Goal: Task Accomplishment & Management: Manage account settings

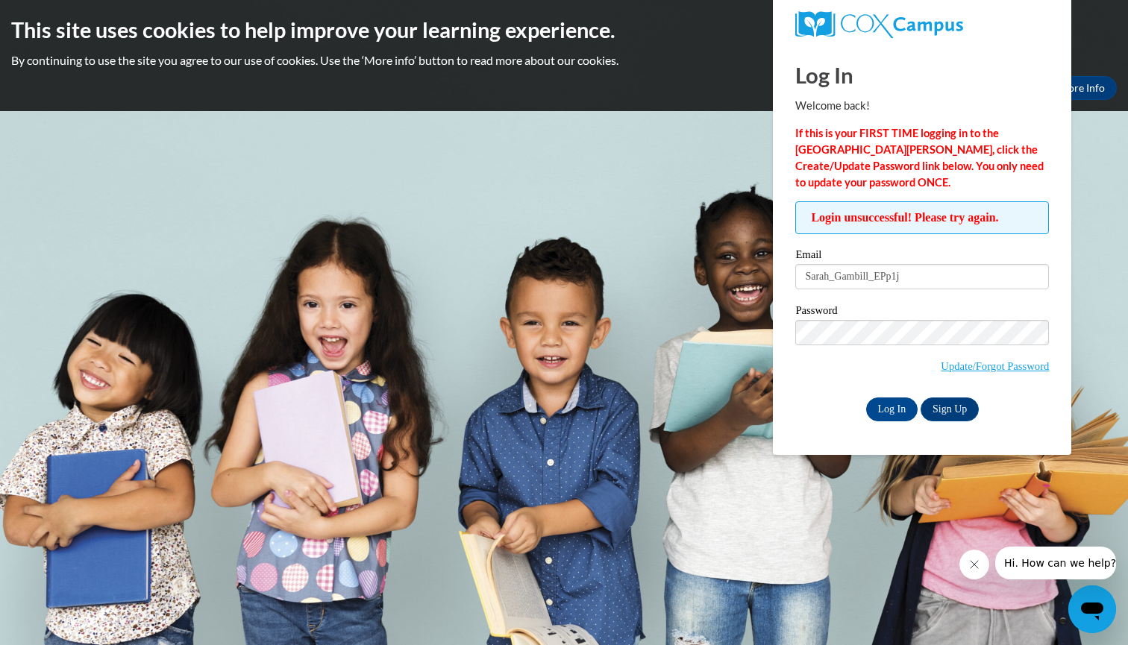
click at [820, 418] on div "Log In Sign Up" at bounding box center [922, 410] width 254 height 24
click at [925, 277] on input "Sarah_Gambill_EPp1j" at bounding box center [922, 276] width 254 height 25
type input "S"
click at [946, 278] on input "Sarah_Gambill_EPp1j" at bounding box center [922, 276] width 254 height 25
click at [860, 276] on input "Sa" at bounding box center [922, 276] width 254 height 25
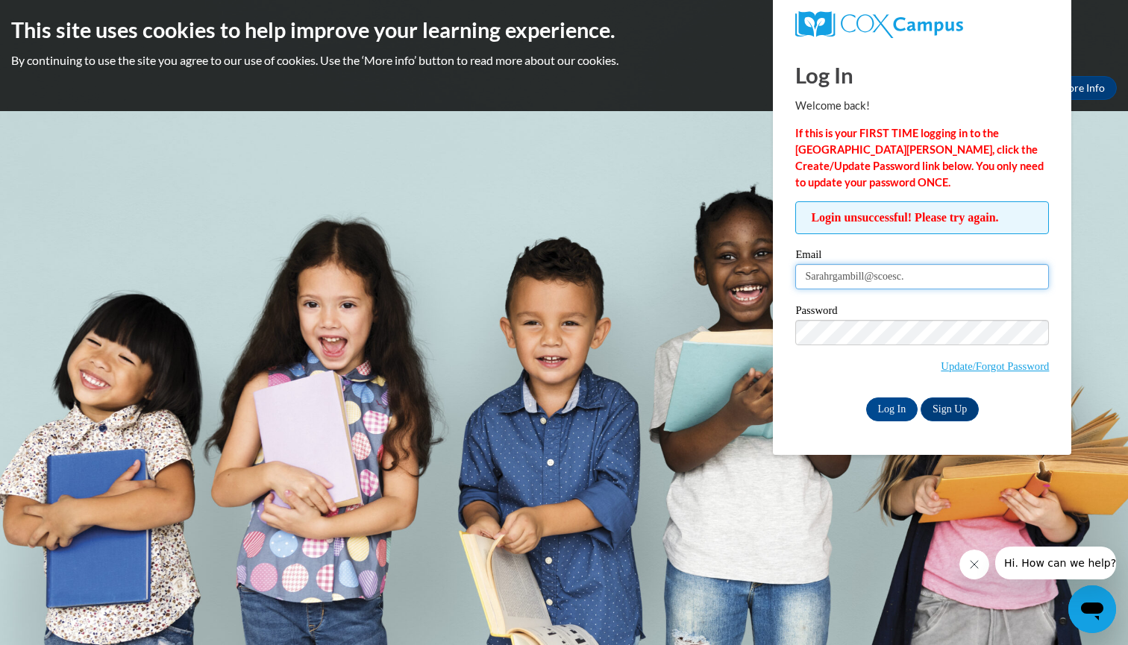
type input "Sarahrgambill@scoesc.o"
click at [1028, 275] on input "[EMAIL_ADDRESS][DOMAIN_NAME]" at bounding box center [922, 276] width 254 height 25
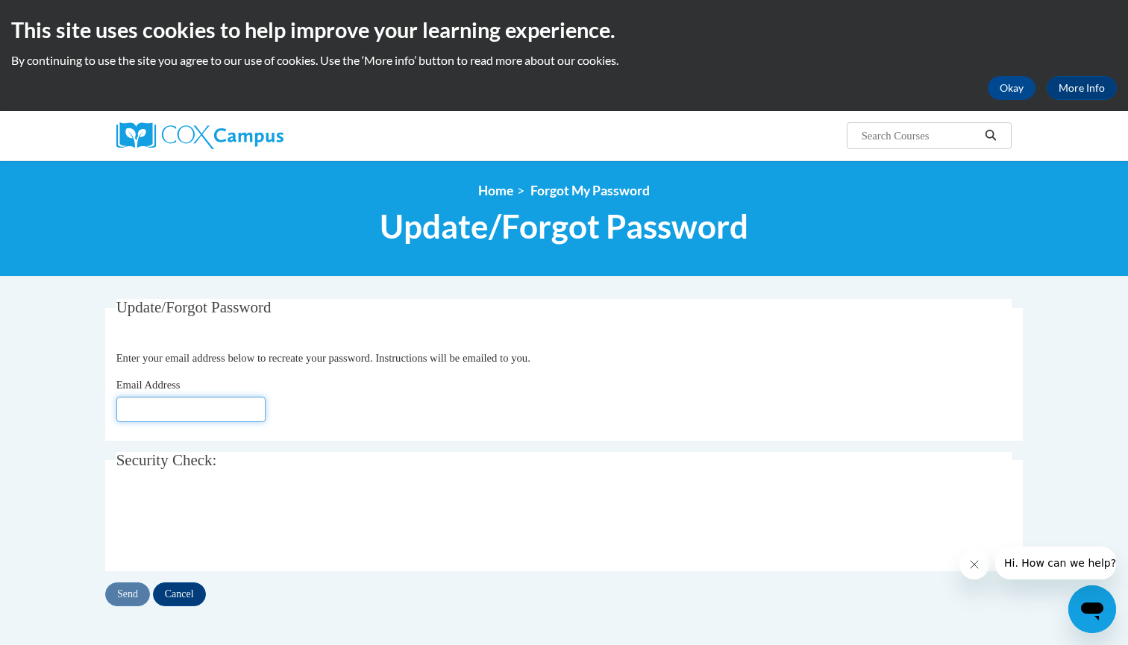
click at [145, 413] on input "Email Address" at bounding box center [190, 409] width 149 height 25
click at [248, 407] on input "Email Address" at bounding box center [190, 409] width 149 height 25
type input "[EMAIL_ADDRESS][DOMAIN_NAME]"
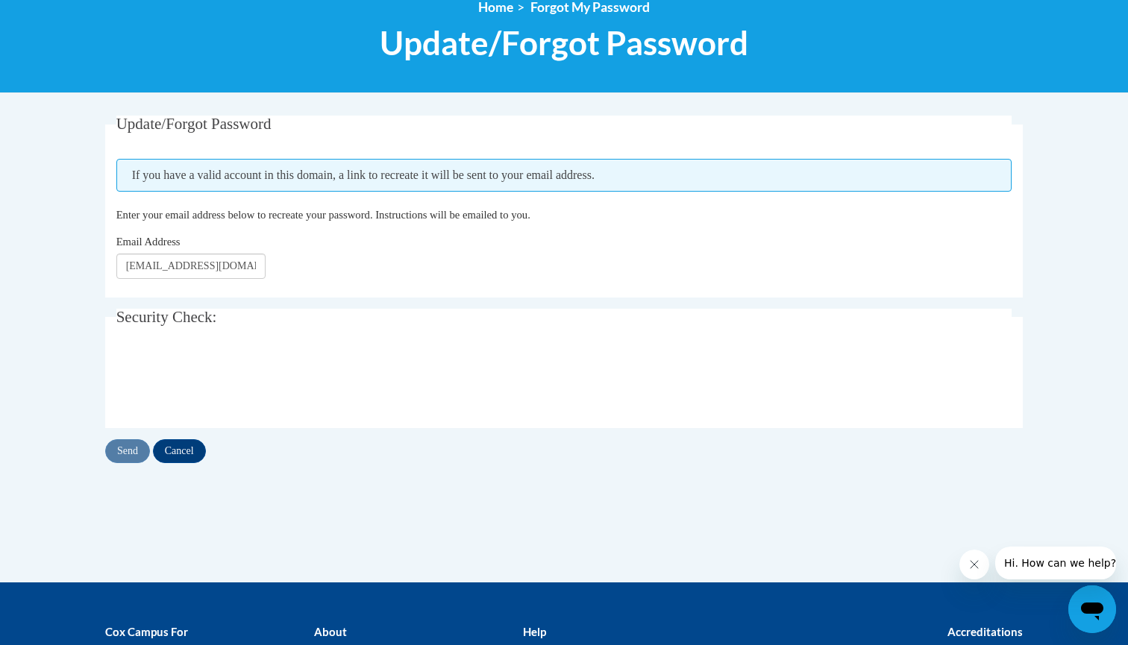
scroll to position [185, 0]
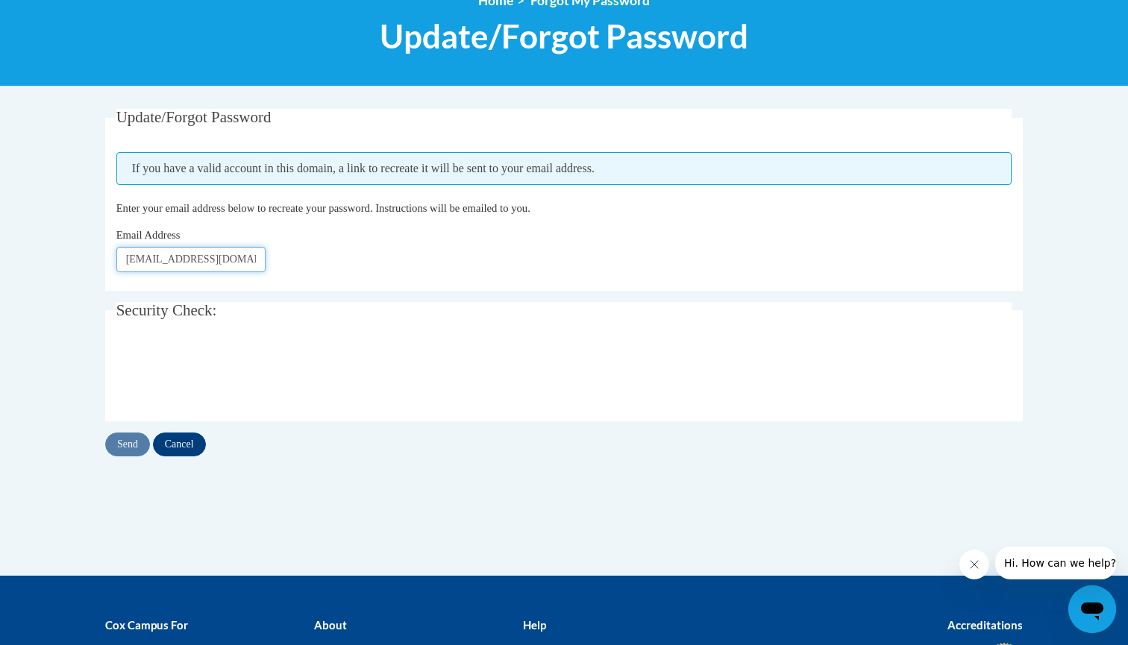
scroll to position [191, 0]
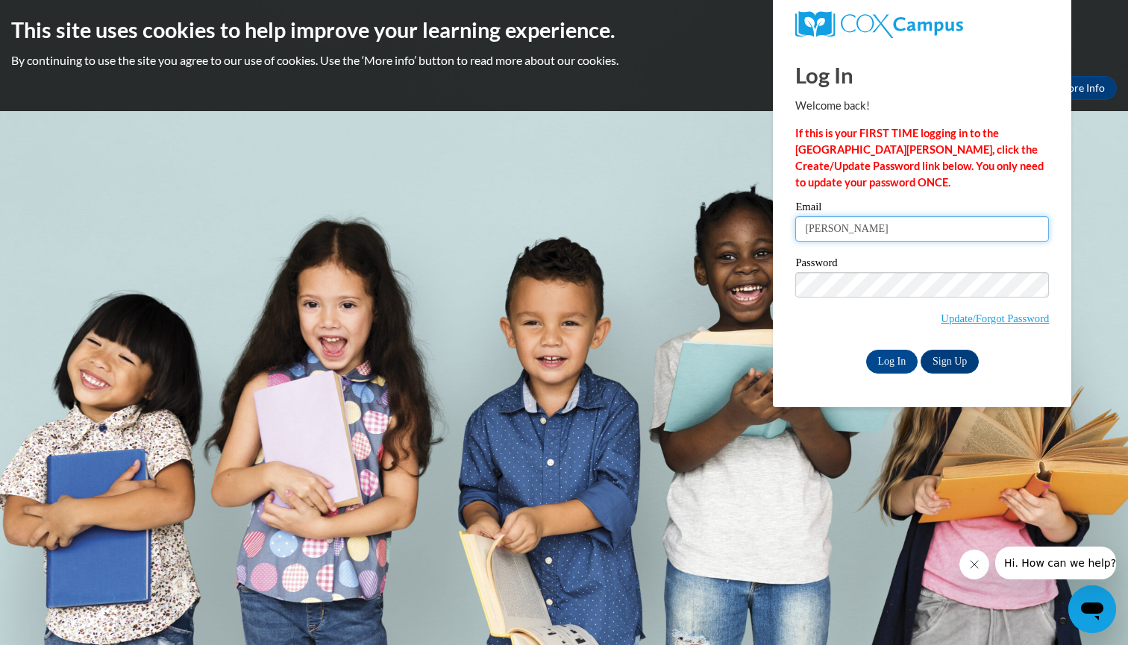
type input "[EMAIL_ADDRESS][DOMAIN_NAME]"
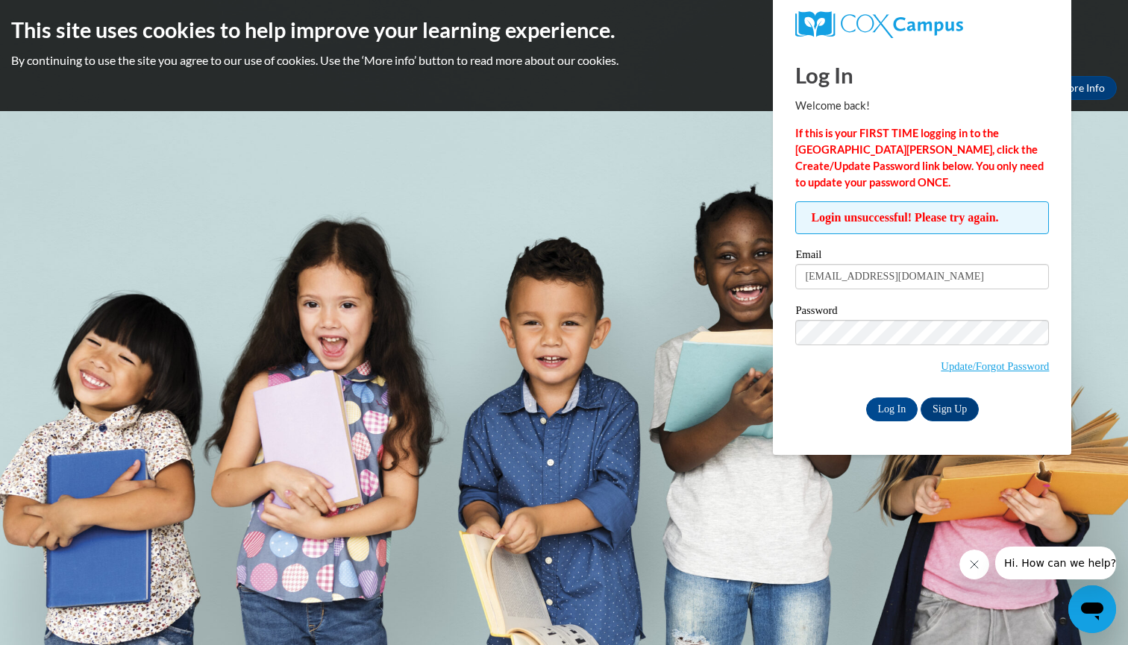
click at [1073, 240] on body "This site uses cookies to help improve your learning experience. By continuing …" at bounding box center [564, 322] width 1128 height 645
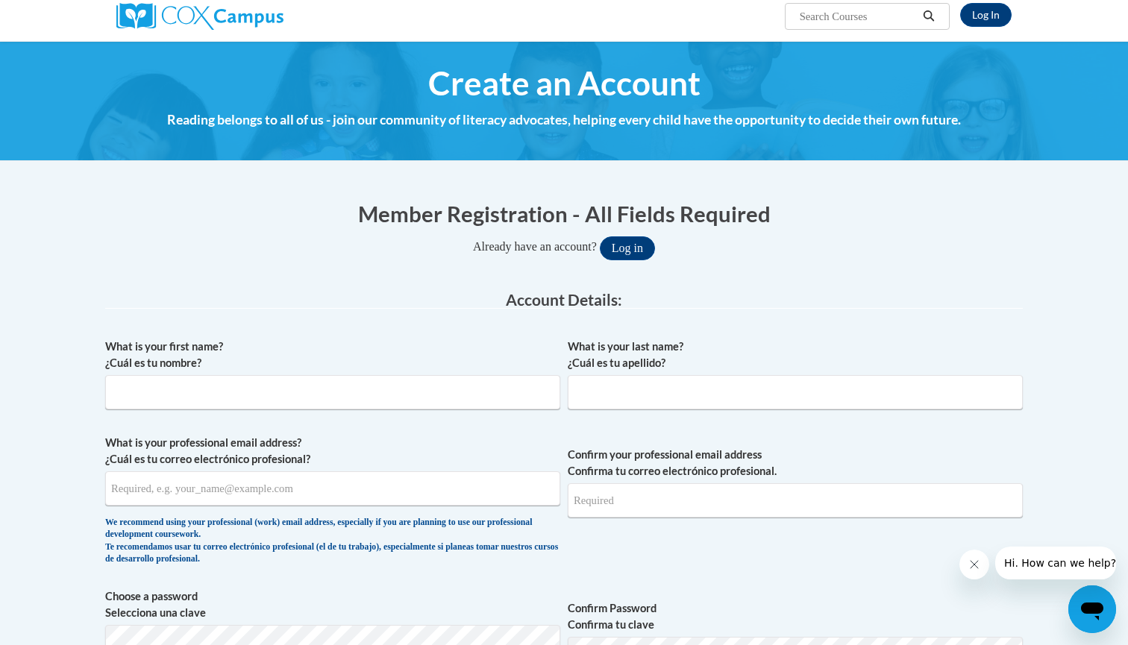
scroll to position [125, 0]
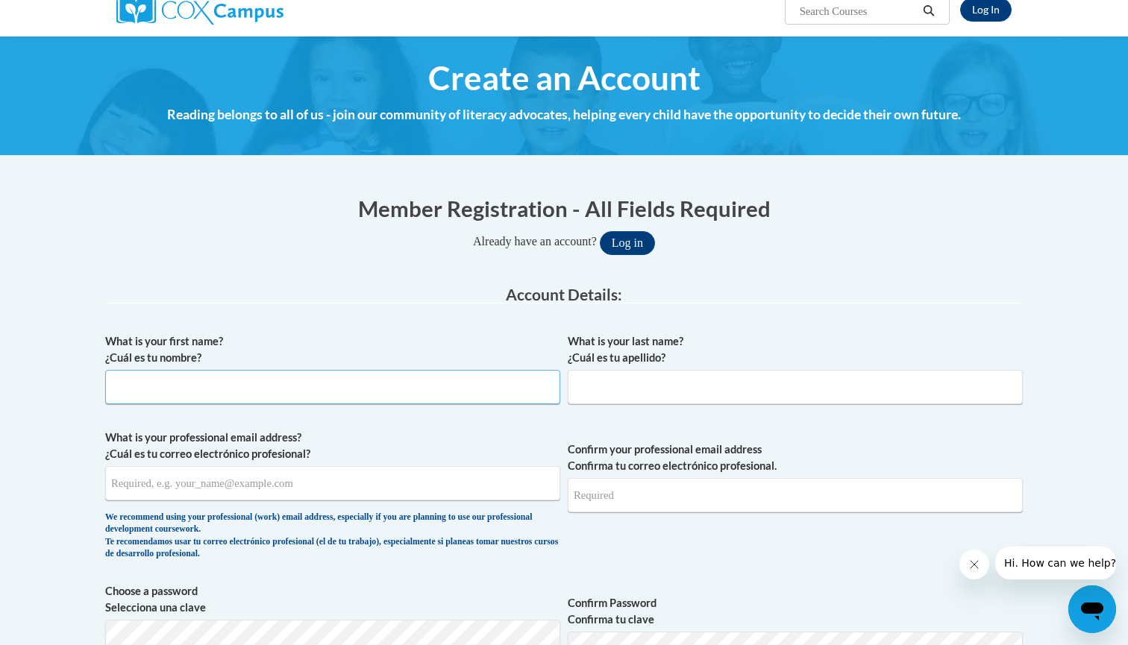
click at [299, 385] on input "What is your first name? ¿Cuál es tu nombre?" at bounding box center [332, 387] width 455 height 34
type input "[PERSON_NAME]"
type input "Gambill"
type input "sarahrgambill@aol.com"
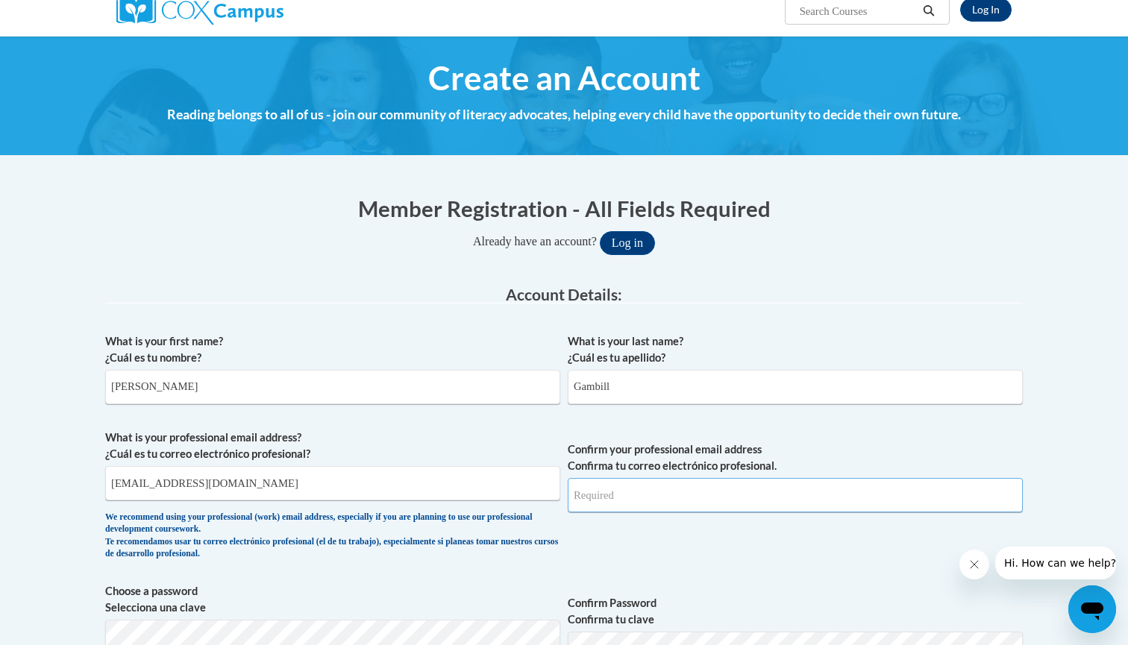
type input "sarahrgambill@aol.com"
type input "Sarah"
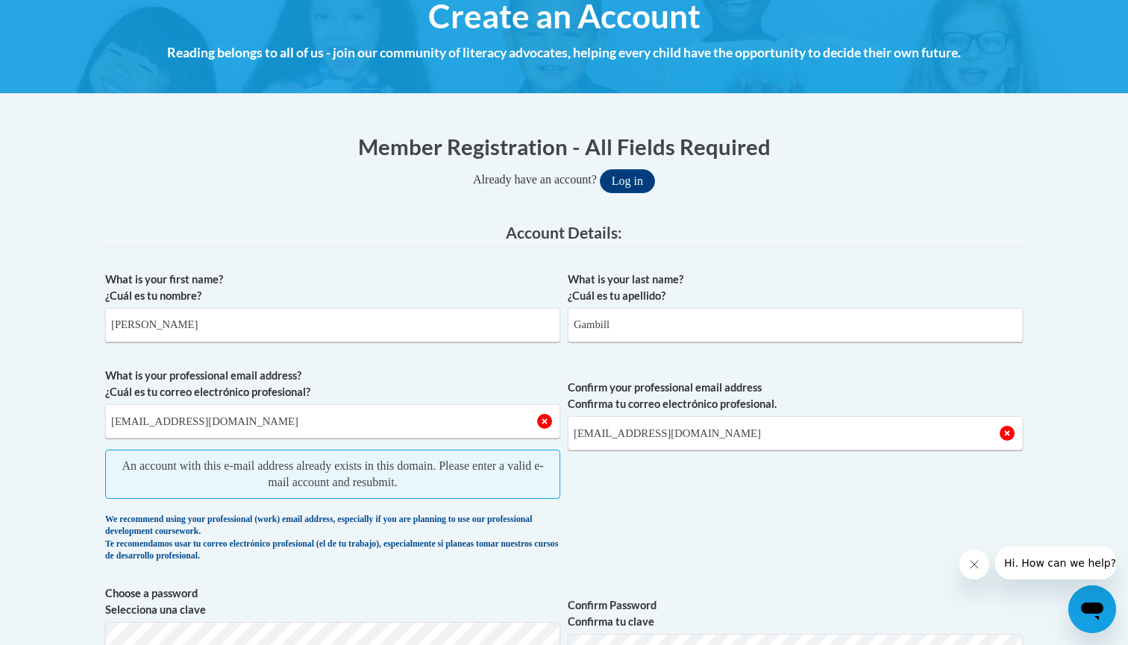
scroll to position [101, 0]
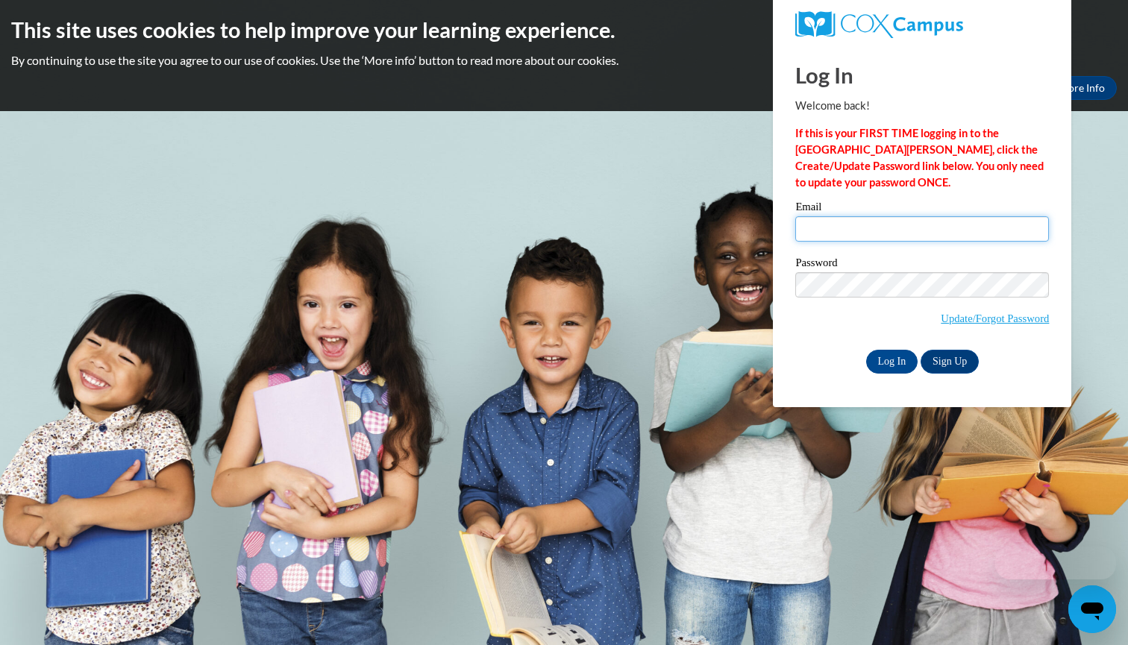
click at [908, 228] on input "Email" at bounding box center [922, 228] width 254 height 25
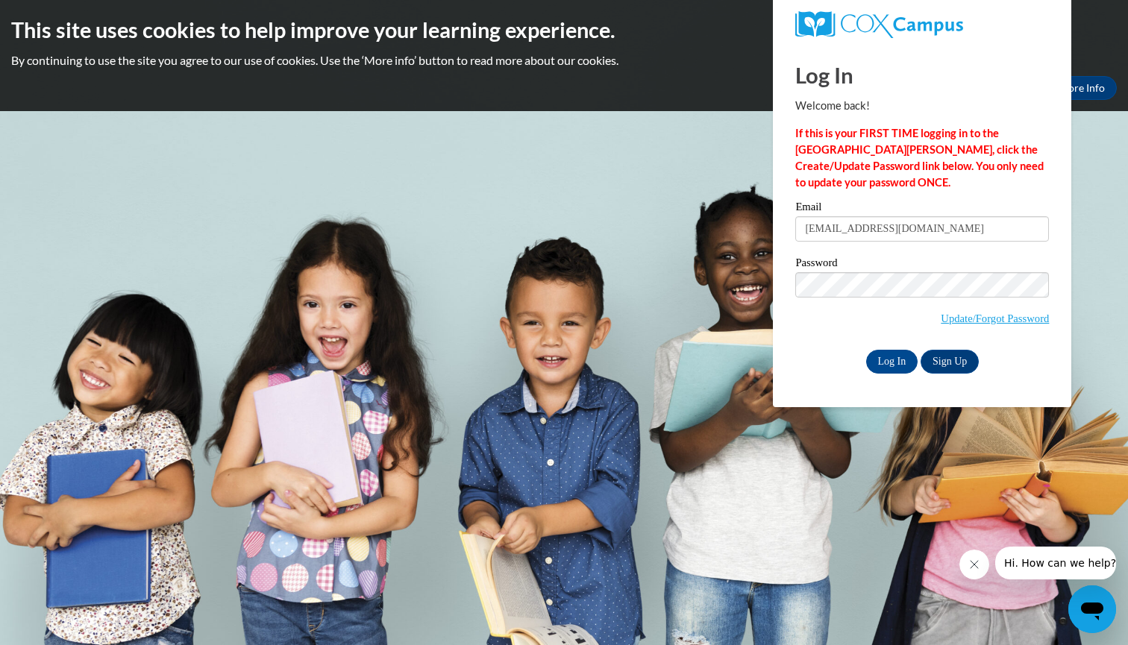
click at [992, 198] on div "Log In Welcome back! If this is your FIRST TIME logging in to the NEW Cox Campu…" at bounding box center [922, 209] width 254 height 329
type input "[EMAIL_ADDRESS][DOMAIN_NAME]"
click at [891, 359] on input "Log In" at bounding box center [892, 362] width 52 height 24
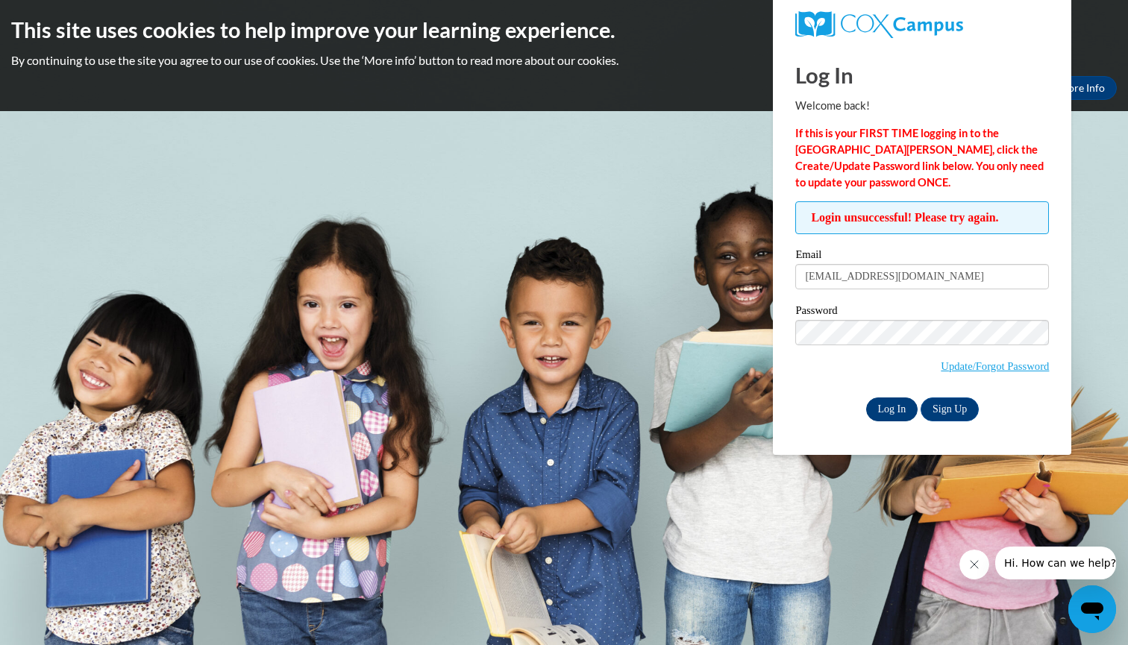
click at [879, 408] on input "Log In" at bounding box center [892, 410] width 52 height 24
click at [953, 275] on input "[EMAIL_ADDRESS][DOMAIN_NAME]" at bounding box center [922, 276] width 254 height 25
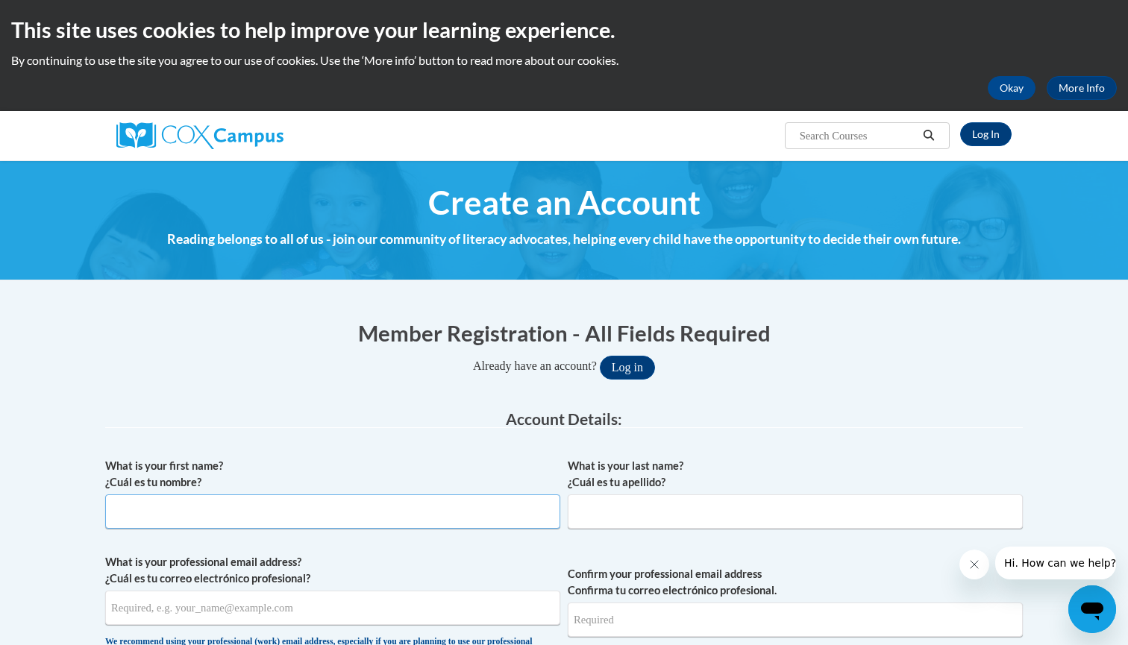
click at [496, 506] on input "What is your first name? ¿Cuál es tu nombre?" at bounding box center [332, 512] width 455 height 34
click at [543, 513] on input "What is your first name? ¿Cuál es tu nombre?" at bounding box center [332, 512] width 455 height 34
type input "Sarah"
type input "Gambill"
type input "sarahrgambill@aol.com"
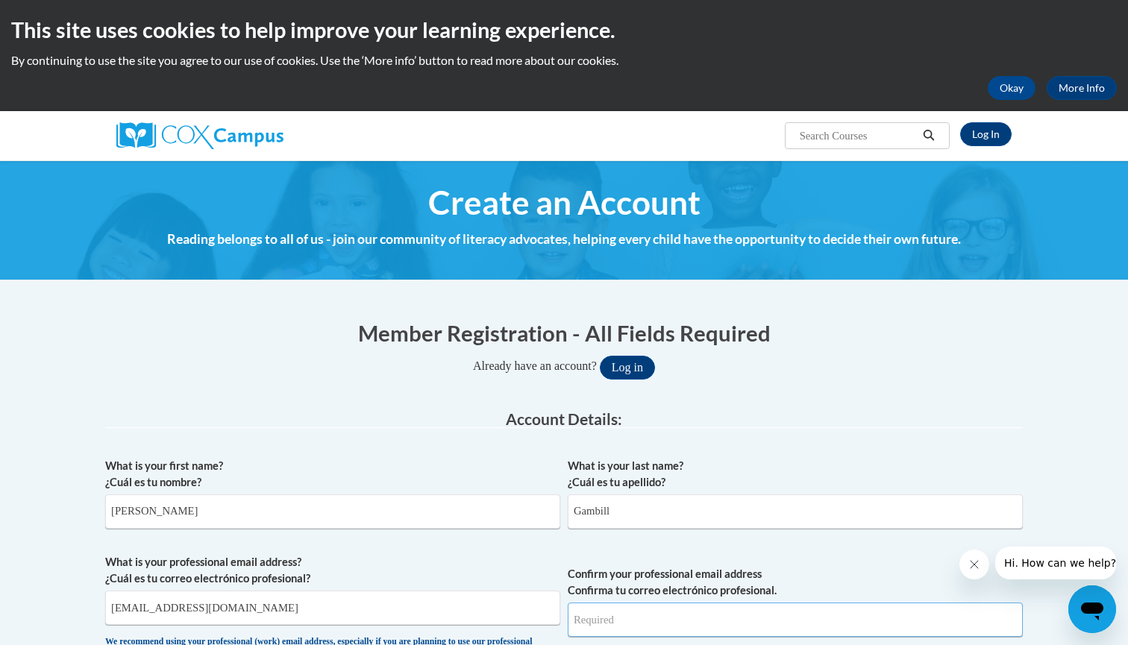
type input "sarahrgambill@aol.com"
type input "Sarah"
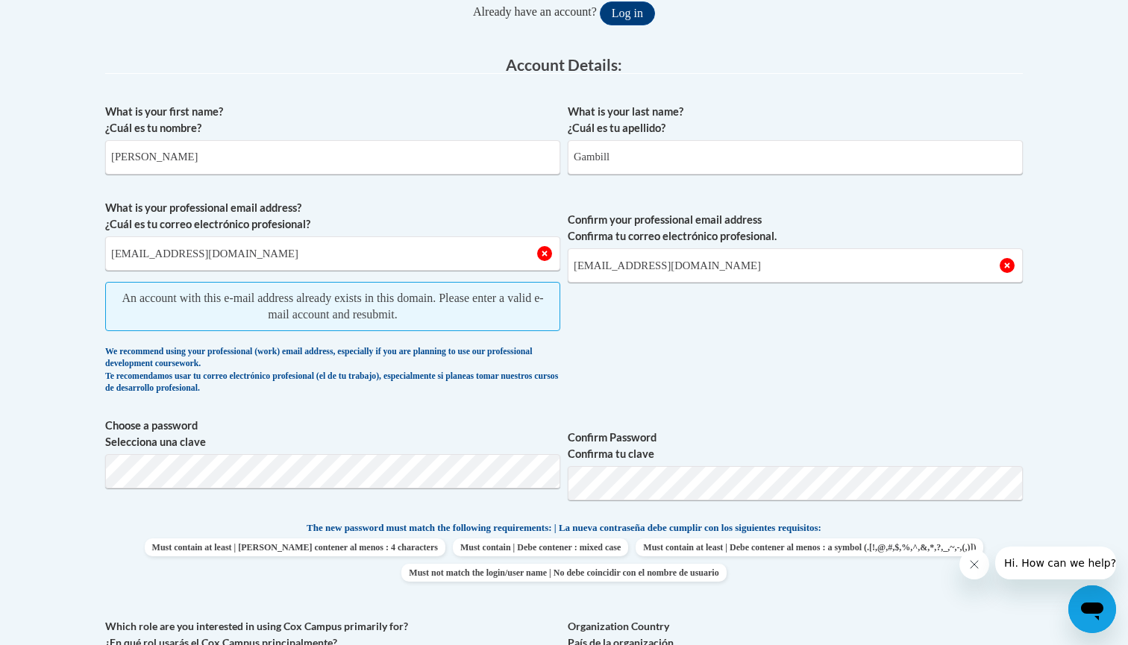
scroll to position [356, 0]
click at [696, 268] on input "sarahrgambill@aol.com" at bounding box center [795, 264] width 455 height 34
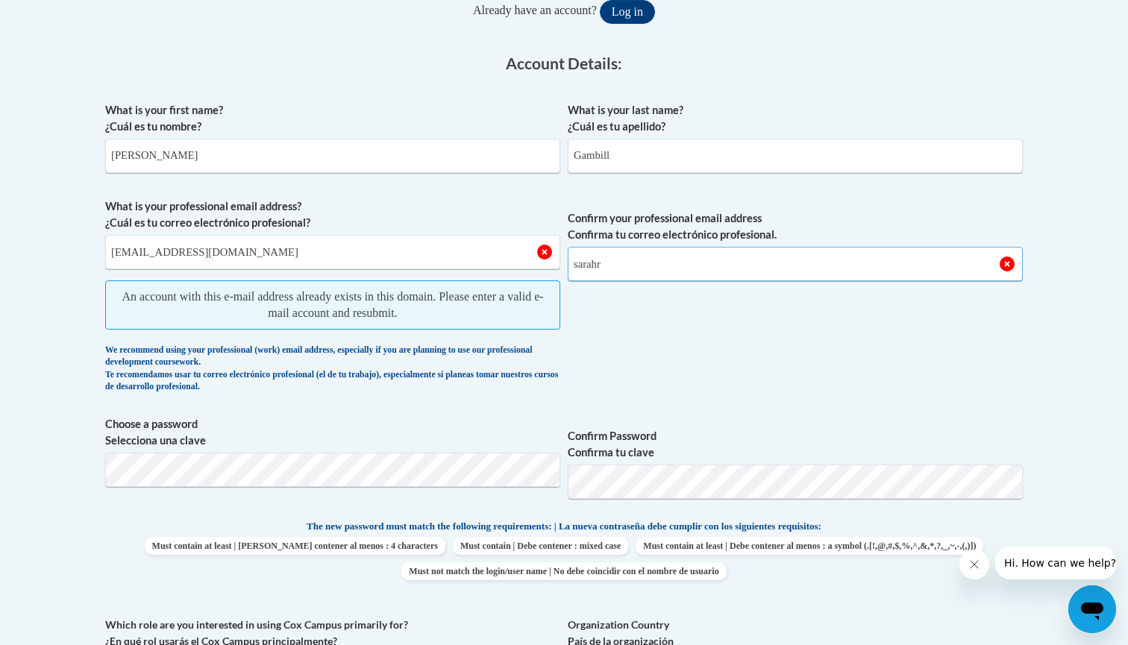
type input "[PERSON_NAME]"
type input "Sarahrgambill@scoesc.org"
click at [778, 255] on input "Sarahrgambill@scoesc.org" at bounding box center [795, 264] width 455 height 34
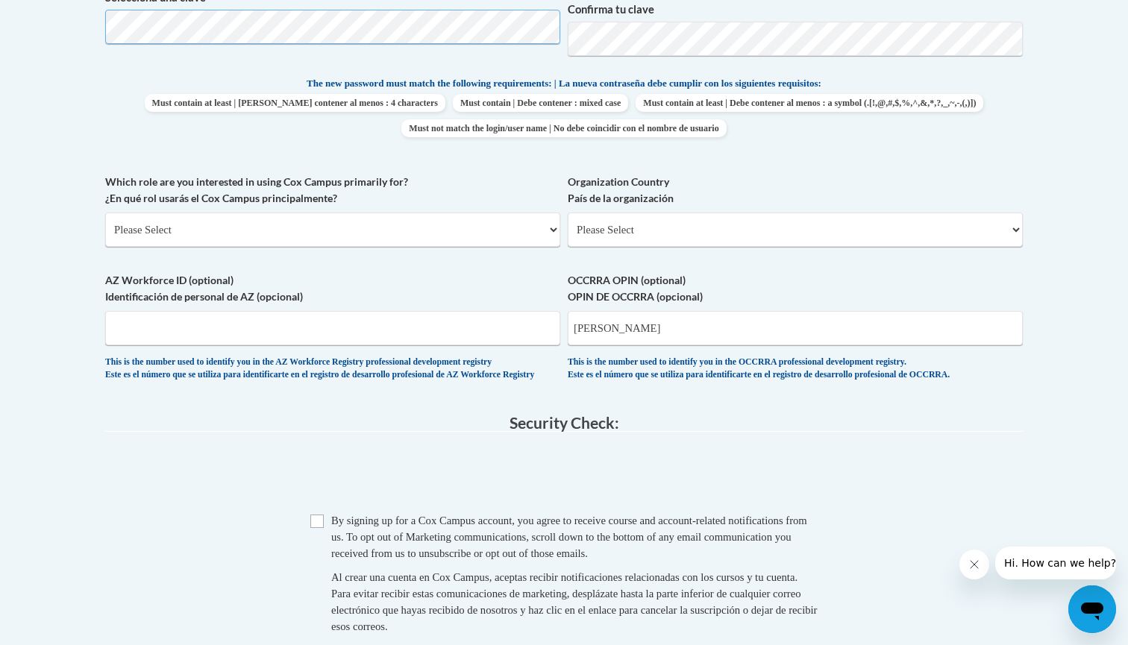
scroll to position [800, 0]
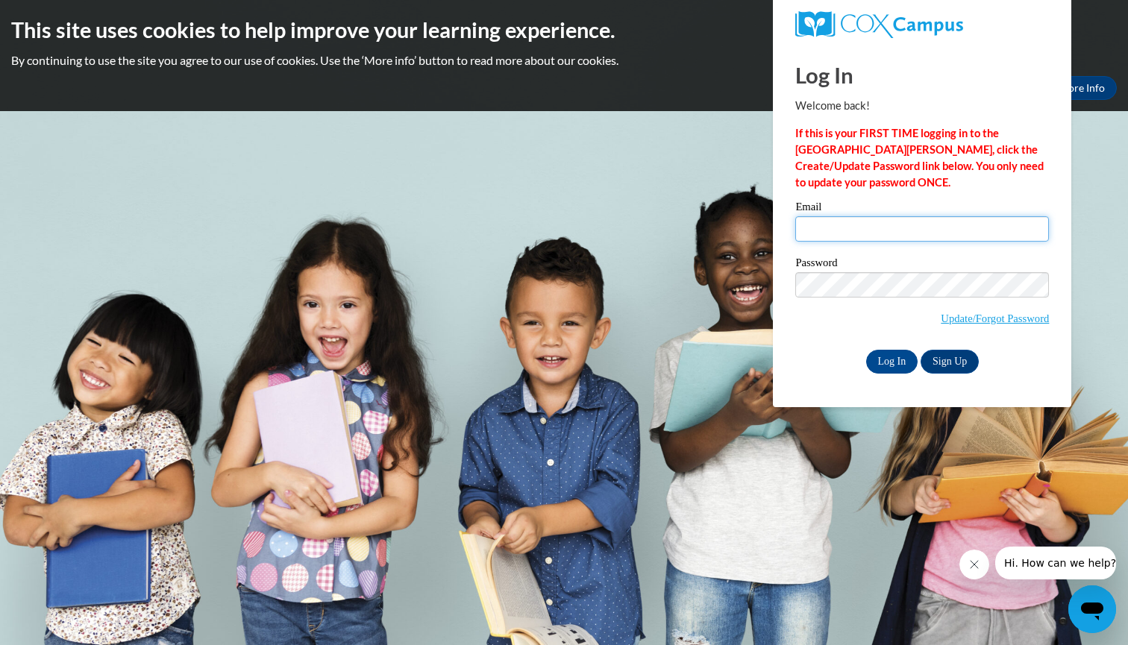
type input "[EMAIL_ADDRESS][DOMAIN_NAME]"
click at [896, 360] on input "Log In" at bounding box center [892, 362] width 52 height 24
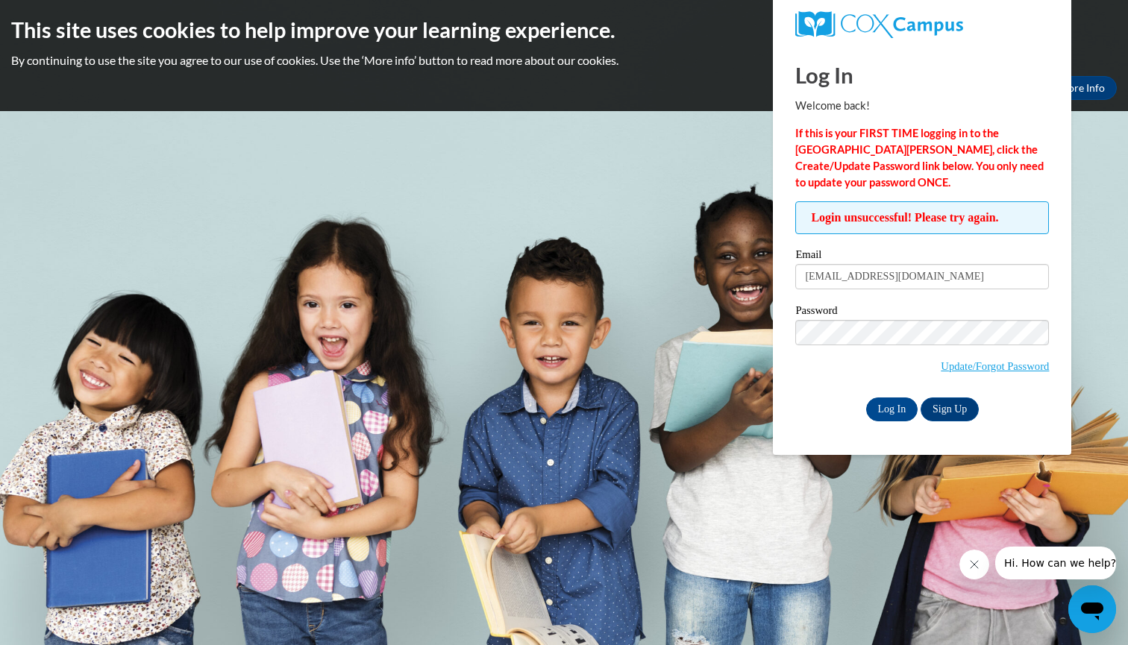
click at [974, 254] on label "Email" at bounding box center [922, 256] width 254 height 15
click at [974, 264] on input "[EMAIL_ADDRESS][DOMAIN_NAME]" at bounding box center [922, 276] width 254 height 25
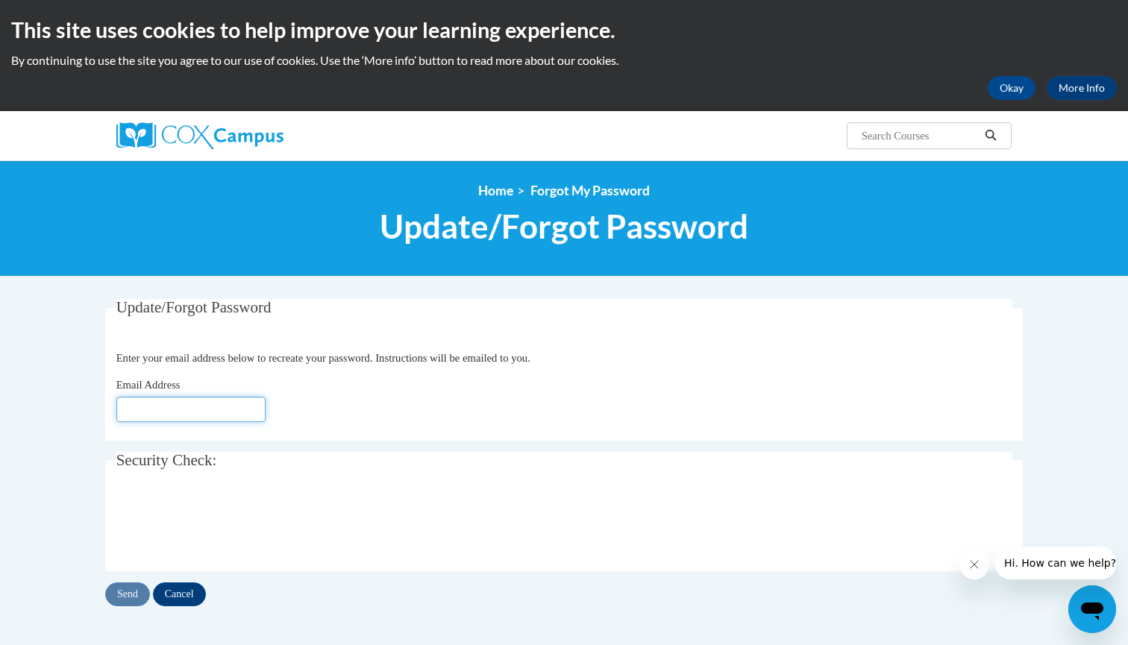
type input "[EMAIL_ADDRESS][DOMAIN_NAME]"
click at [236, 441] on div "Update/Forgot Password Please enter your email address Enter your email address…" at bounding box center [564, 452] width 918 height 307
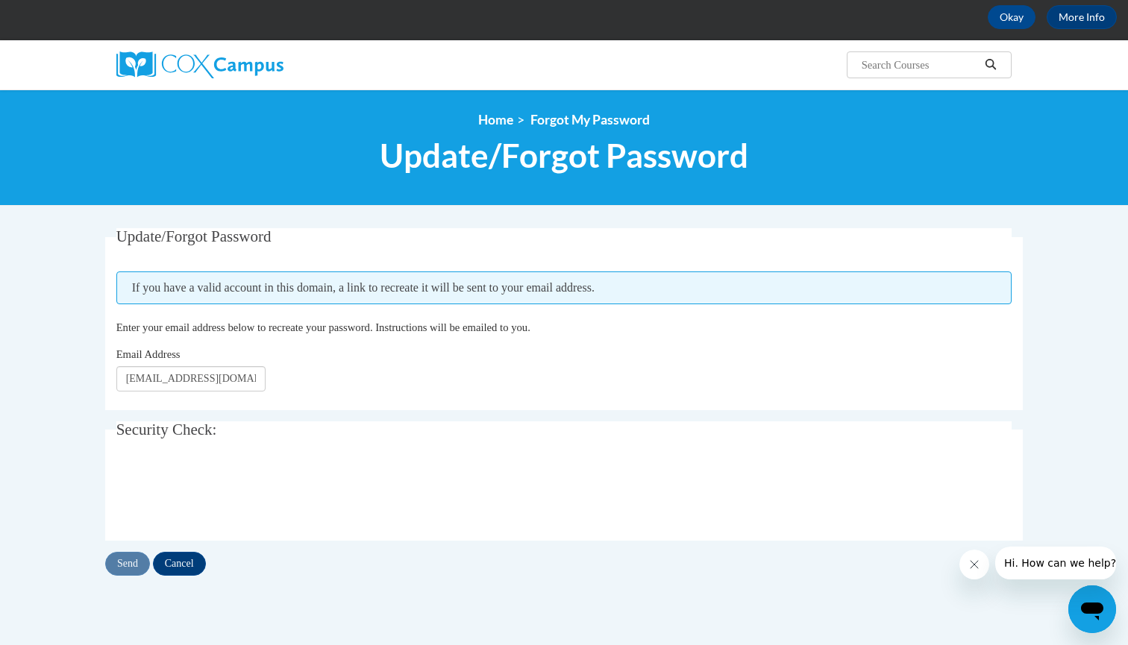
scroll to position [76, 0]
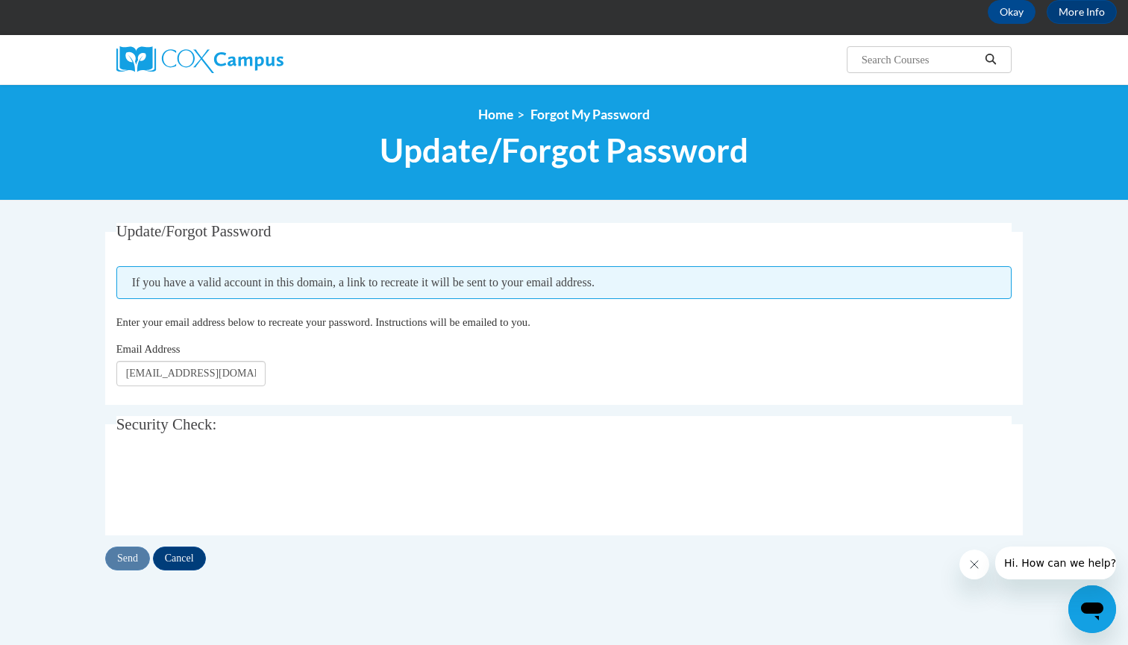
click at [160, 377] on input "Sarahrgambill@scoesc.org" at bounding box center [190, 373] width 149 height 25
click at [134, 373] on input "Sarahrgambill@scoesc.org" at bounding box center [190, 373] width 149 height 25
type input "[PERSON_NAME][EMAIL_ADDRESS][PERSON_NAME][DOMAIN_NAME]"
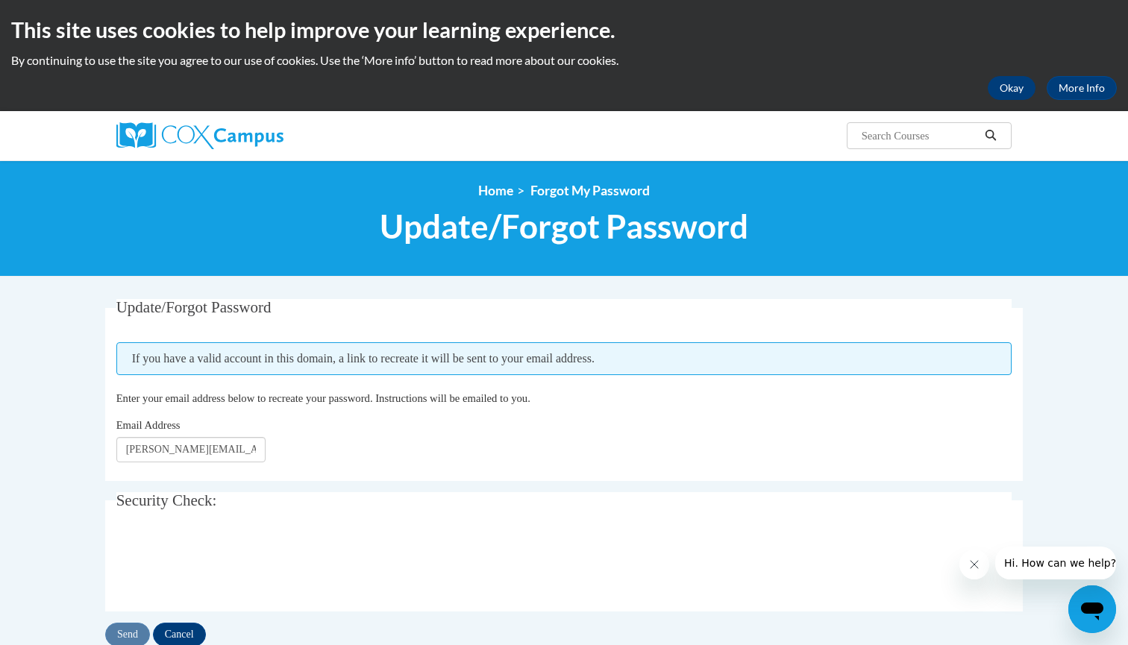
click at [1004, 88] on button "Okay" at bounding box center [1012, 88] width 48 height 24
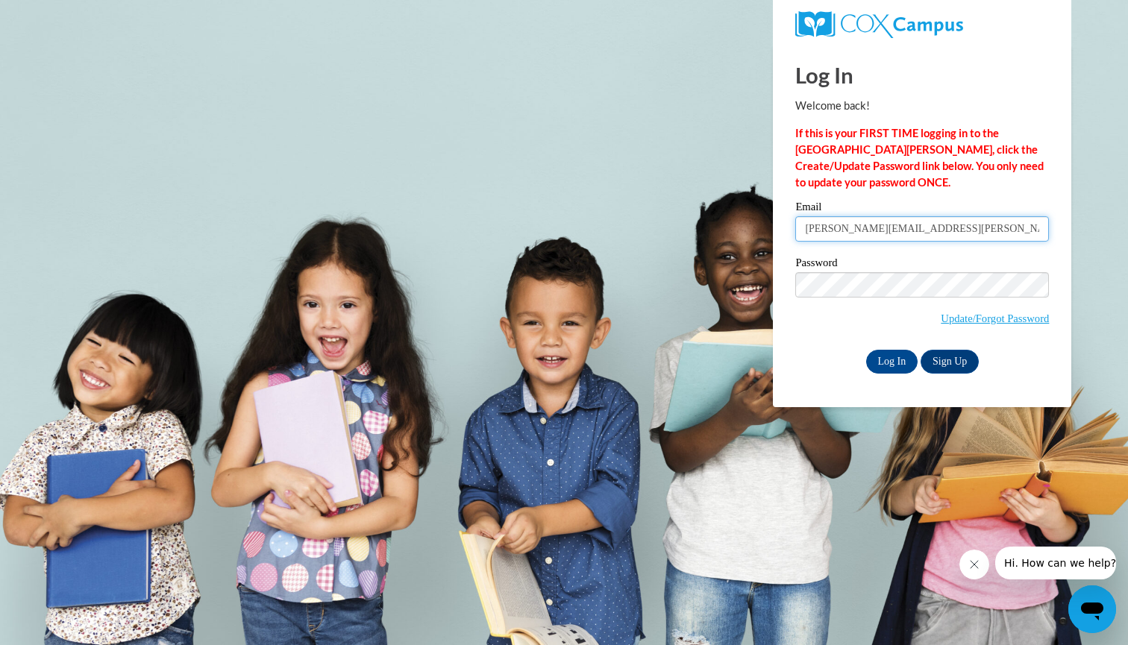
type input "Sarah_Gambill_EPp1j"
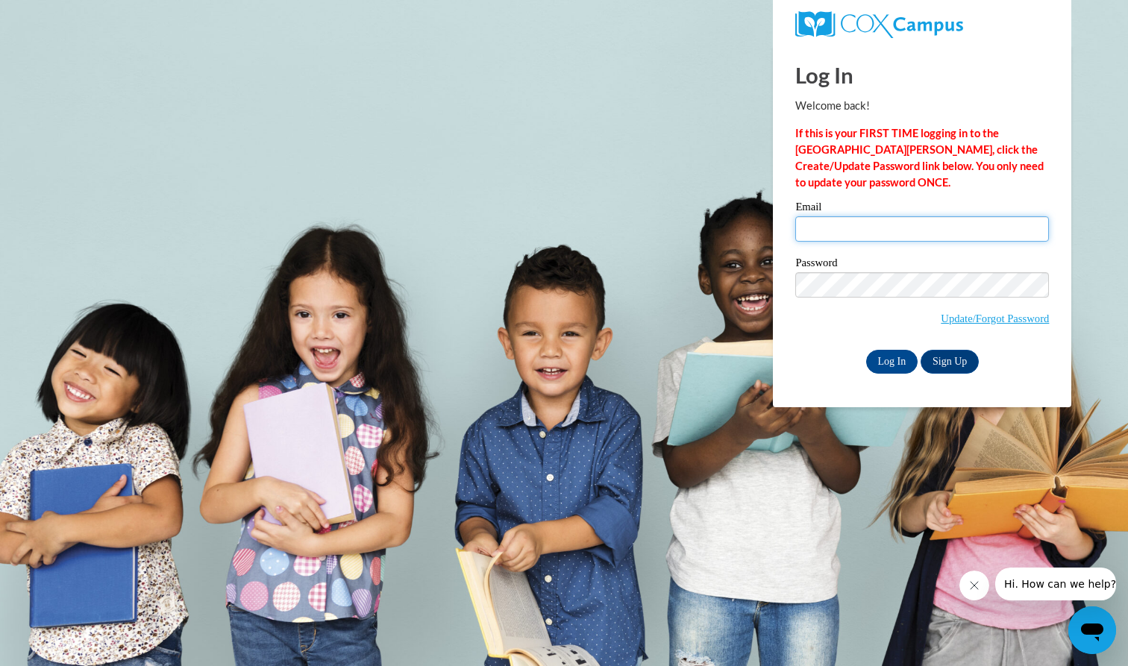
click at [849, 224] on input "Email" at bounding box center [922, 228] width 254 height 25
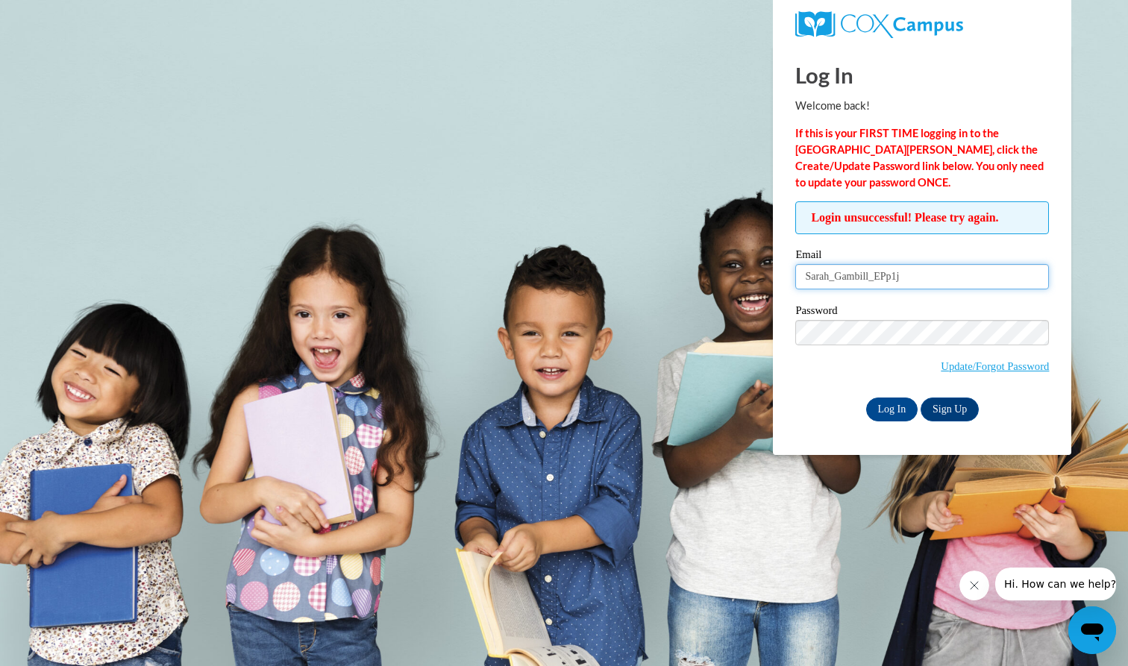
drag, startPoint x: 919, startPoint y: 278, endPoint x: 770, endPoint y: 281, distance: 149.2
click body "Log In Welcome back! If this is your FIRST TIME logging in to the [GEOGRAPHIC_D…"
type input "[PERSON_NAME][EMAIL_ADDRESS][PERSON_NAME][DOMAIN_NAME]"
